Goal: Information Seeking & Learning: Understand process/instructions

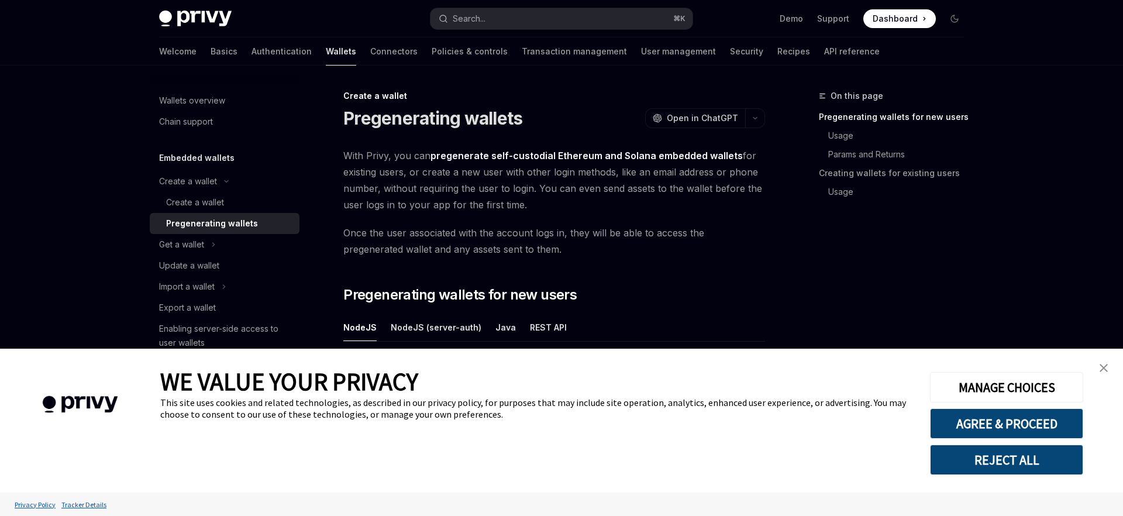
type textarea "*"
click at [1104, 366] on img "close banner" at bounding box center [1104, 368] width 8 height 8
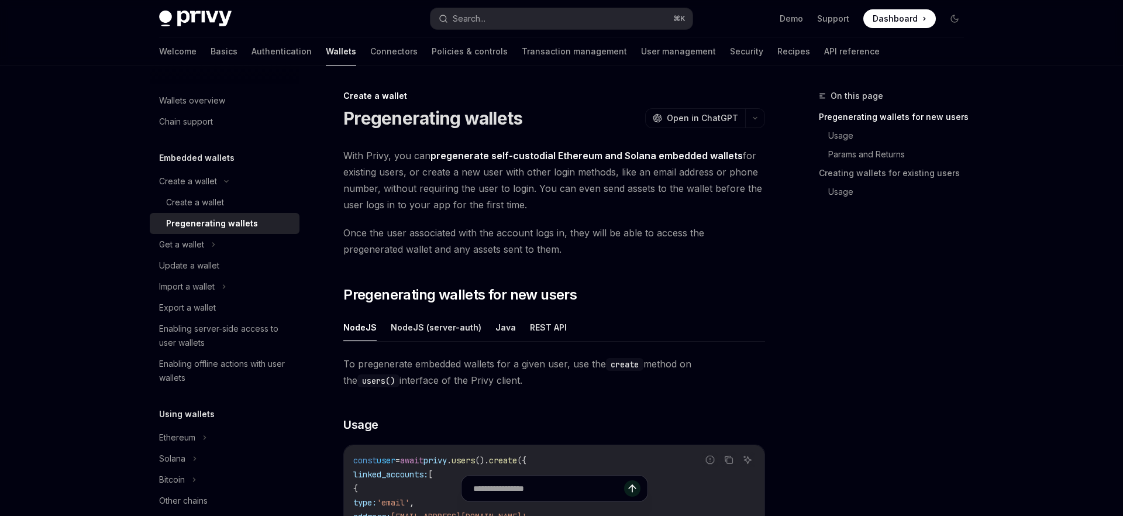
click at [481, 162] on span "With Privy, you can pregenerate self-custodial Ethereum and Solana embedded wal…" at bounding box center [554, 180] width 422 height 66
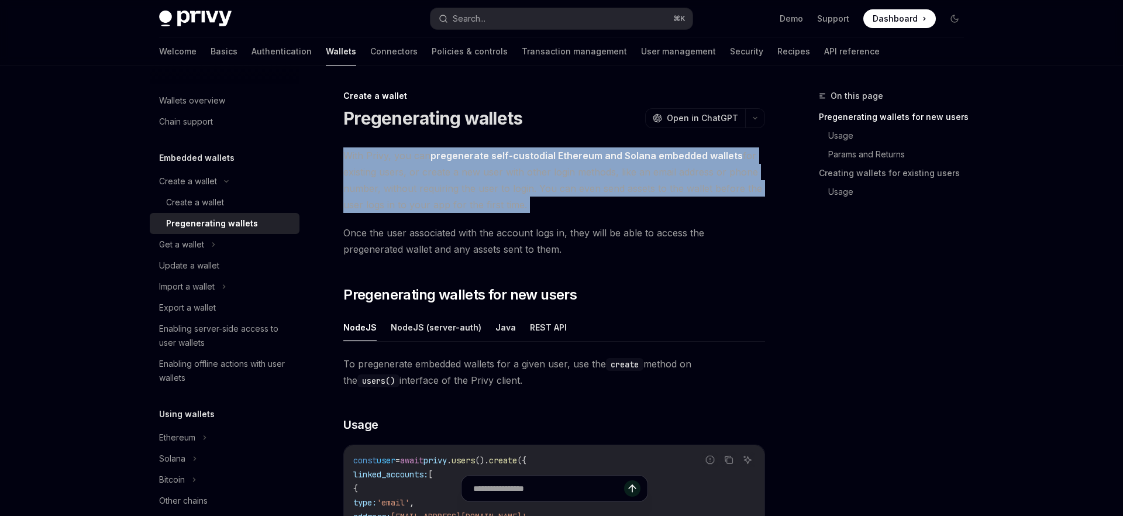
click at [481, 162] on span "With Privy, you can pregenerate self-custodial Ethereum and Solana embedded wal…" at bounding box center [554, 180] width 422 height 66
click at [481, 185] on span "With Privy, you can pregenerate self-custodial Ethereum and Solana embedded wal…" at bounding box center [554, 180] width 422 height 66
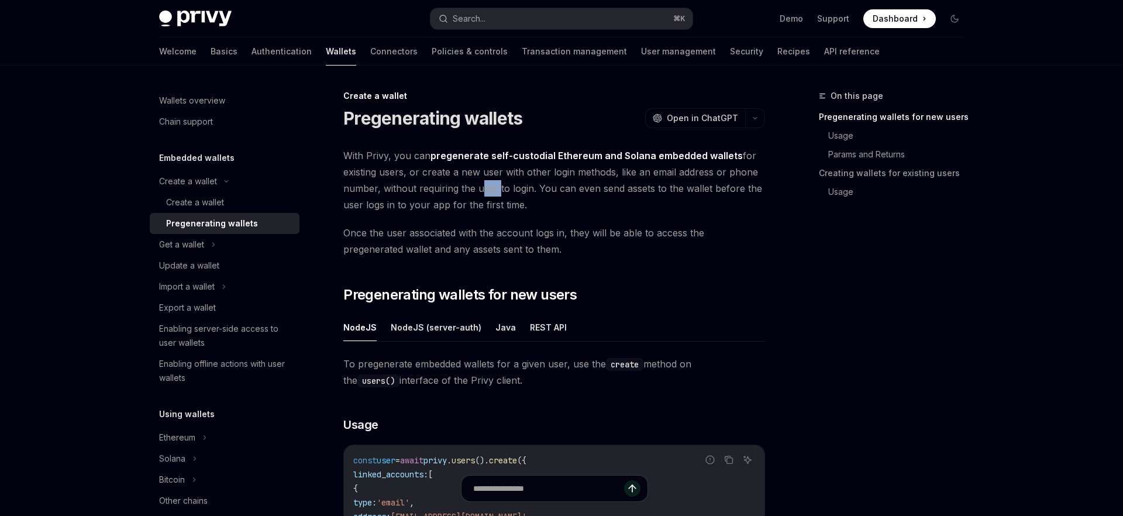
click at [481, 185] on span "With Privy, you can pregenerate self-custodial Ethereum and Solana embedded wal…" at bounding box center [554, 180] width 422 height 66
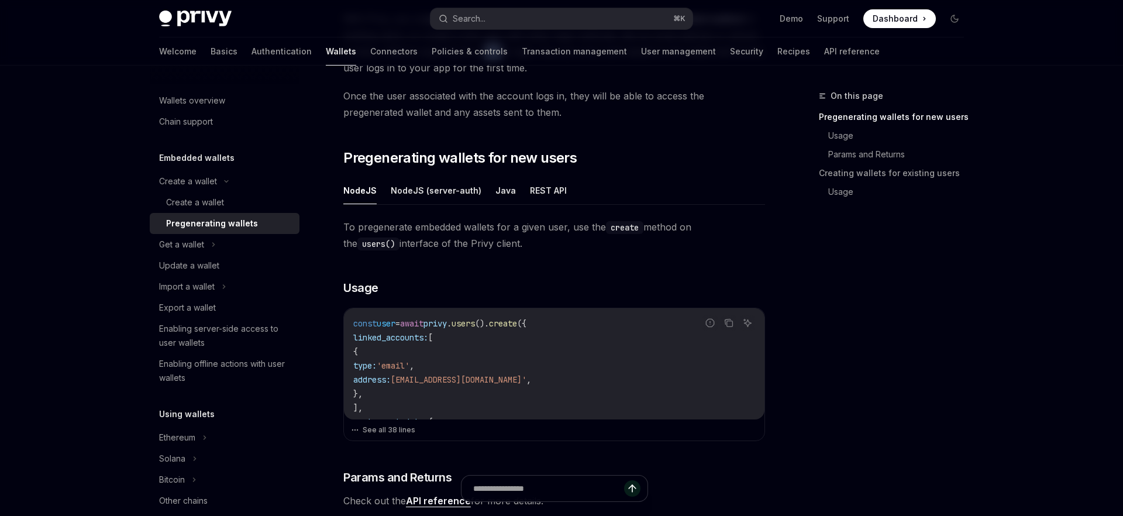
scroll to position [140, 0]
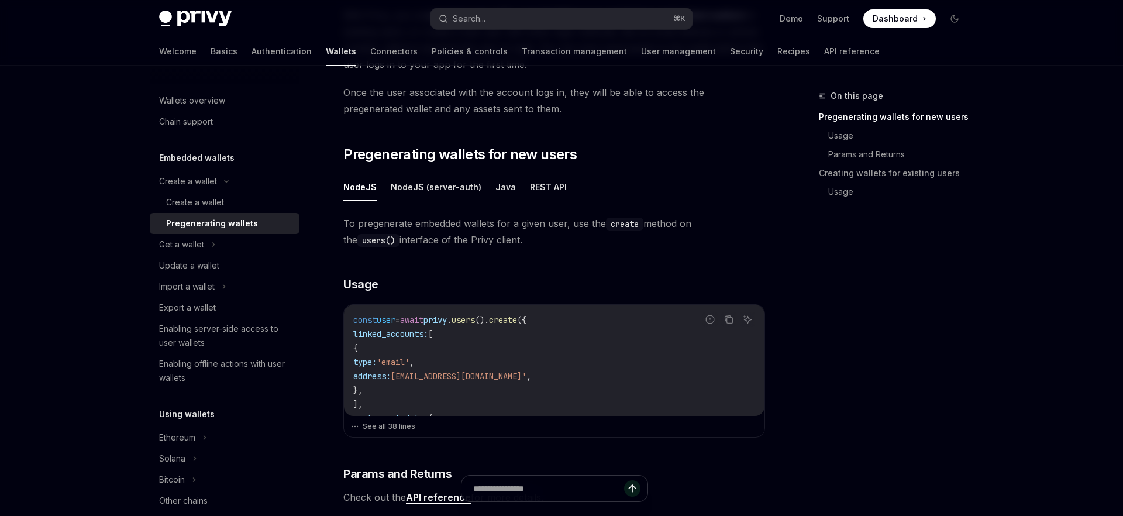
click at [409, 364] on span "'email'" at bounding box center [393, 362] width 33 height 11
click at [488, 371] on span "[EMAIL_ADDRESS][DOMAIN_NAME]'" at bounding box center [459, 376] width 136 height 11
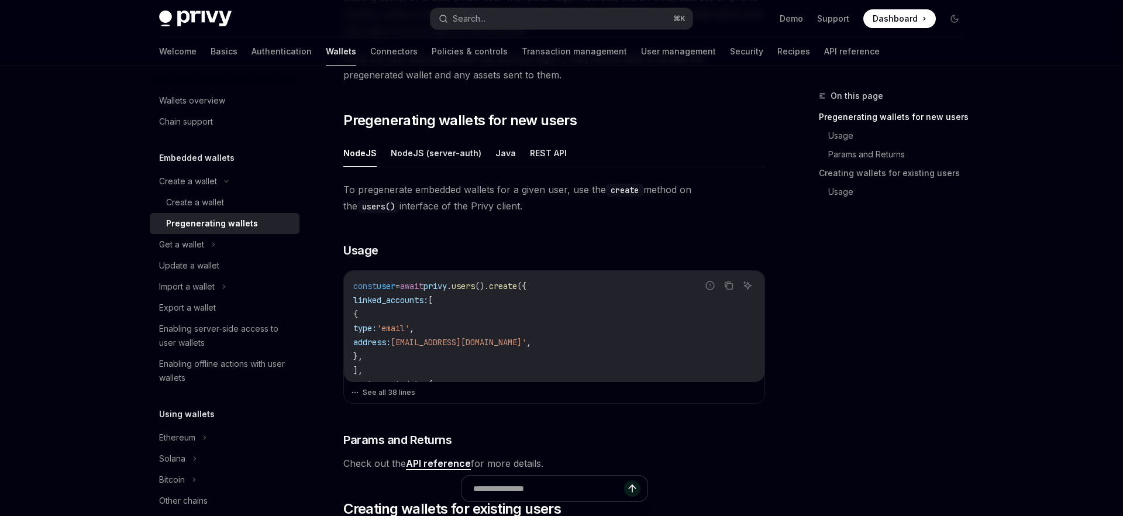
scroll to position [175, 0]
click at [395, 396] on button "See all 38 lines" at bounding box center [554, 392] width 407 height 16
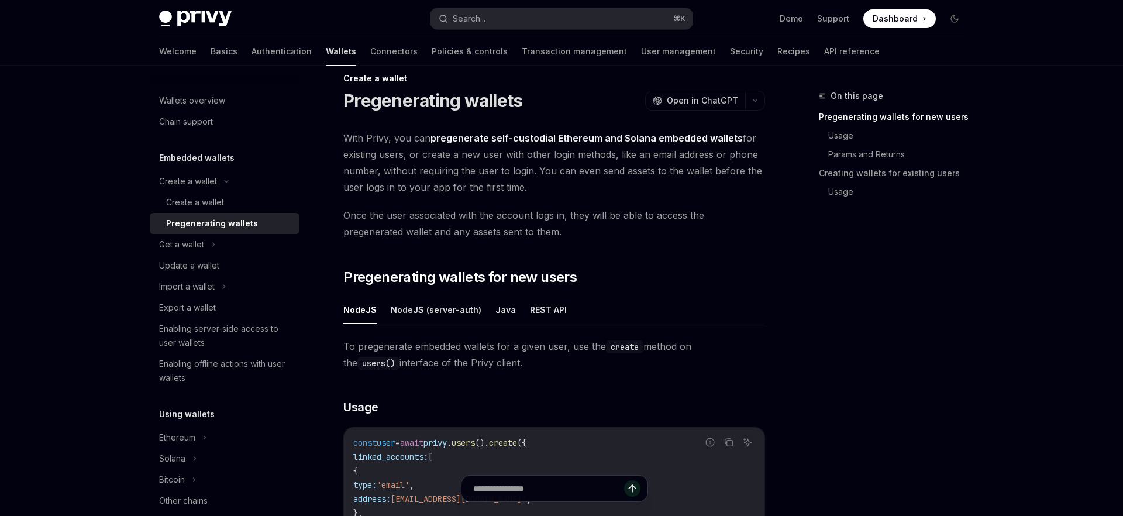
scroll to position [0, 0]
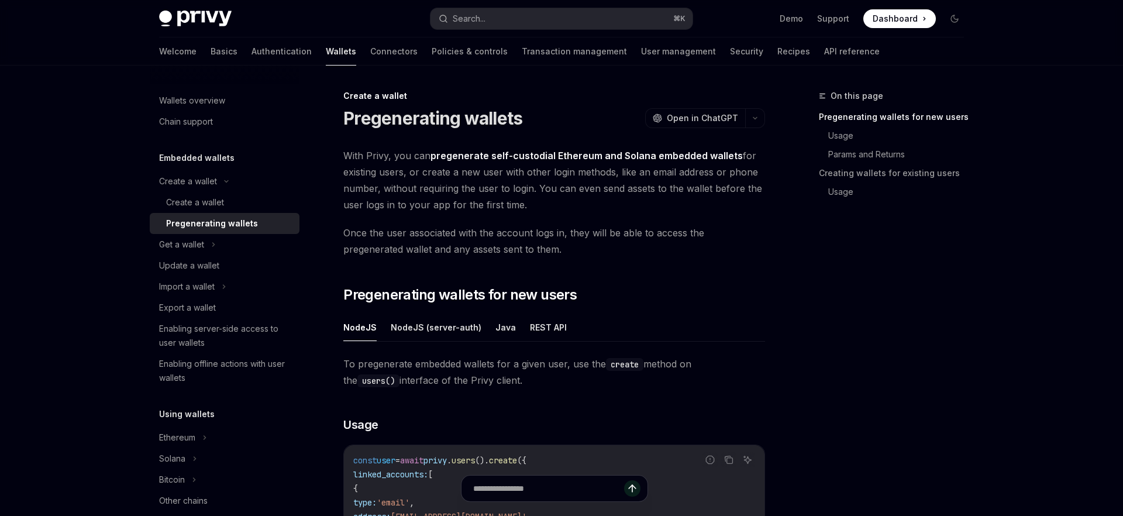
click at [566, 194] on span "With Privy, you can pregenerate self-custodial Ethereum and Solana embedded wal…" at bounding box center [554, 180] width 422 height 66
